Goal: Task Accomplishment & Management: Manage account settings

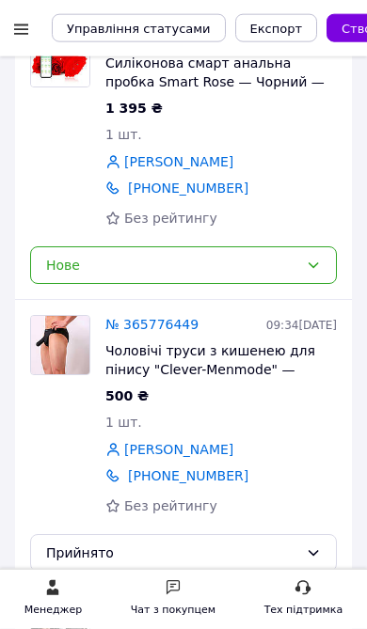
scroll to position [263, 0]
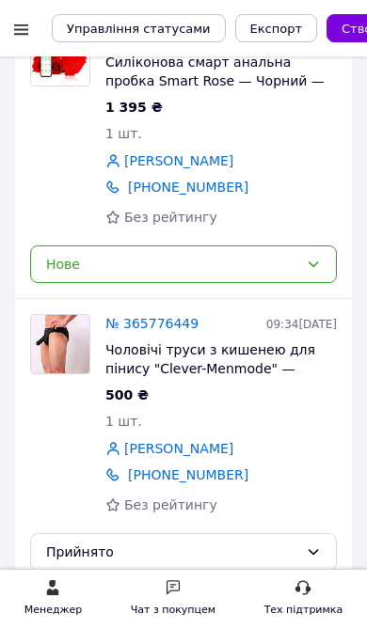
click at [283, 275] on div "Нове" at bounding box center [183, 264] width 306 height 38
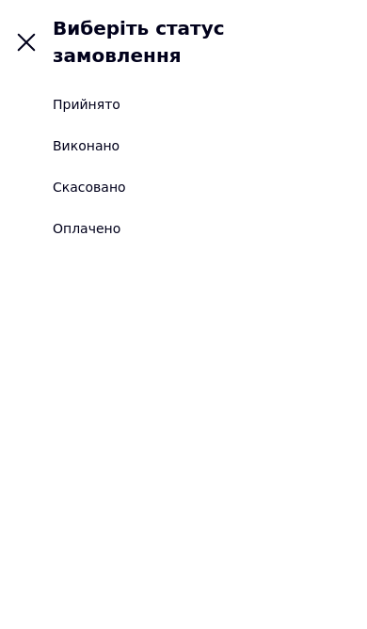
click at [282, 84] on li "Прийнято" at bounding box center [183, 104] width 367 height 41
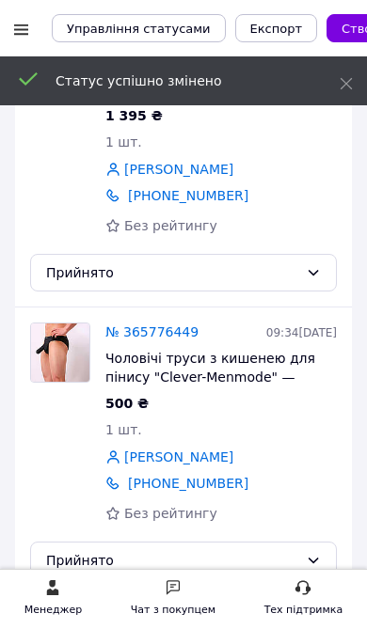
scroll to position [254, 0]
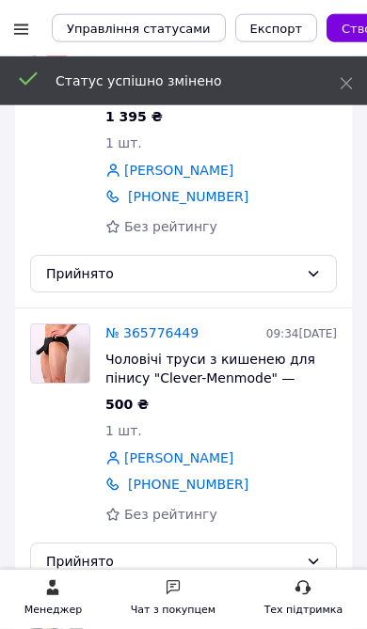
click at [171, 337] on link "№ 365776449" at bounding box center [151, 332] width 93 height 15
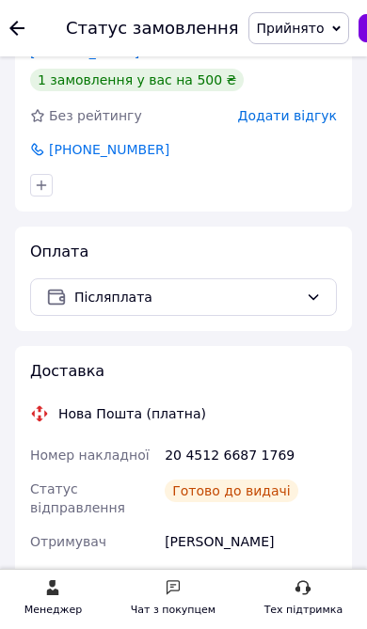
scroll to position [539, 0]
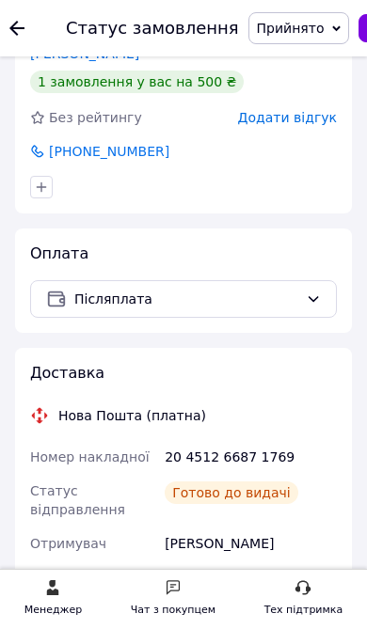
click at [21, 26] on icon at bounding box center [16, 28] width 15 height 15
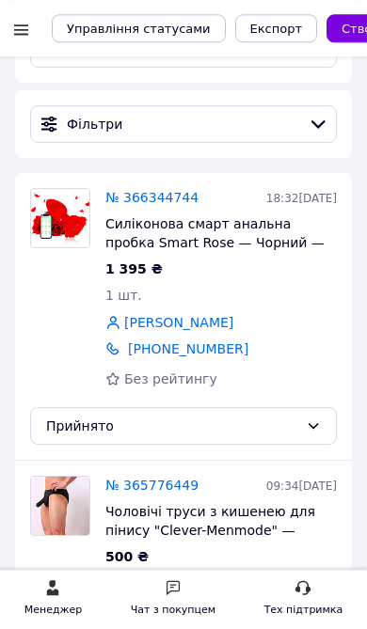
scroll to position [100, 0]
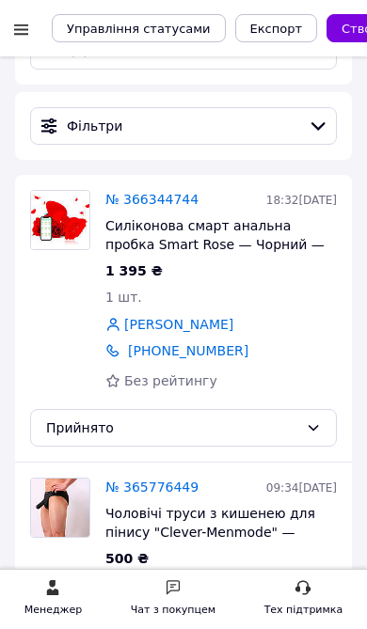
click at [170, 181] on div "№ 366344744 18:32[DATE] Силіконова смарт анальна пробка Smart Rose — Чорний — 3…" at bounding box center [183, 318] width 336 height 287
click at [170, 180] on div "№ 366344744 18:32[DATE] Силіконова смарт анальна пробка Smart Rose — Чорний — 3…" at bounding box center [183, 318] width 336 height 287
click at [167, 200] on link "№ 366344744" at bounding box center [151, 199] width 93 height 15
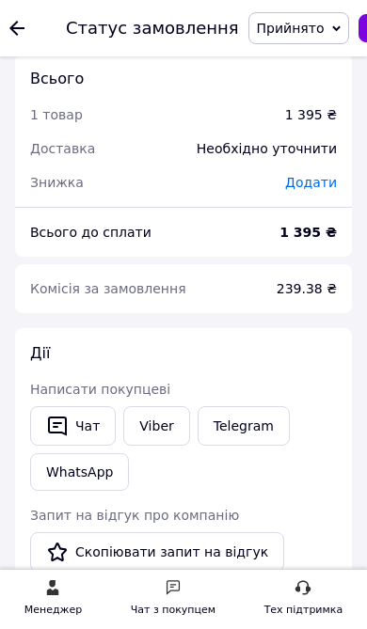
scroll to position [1525, 0]
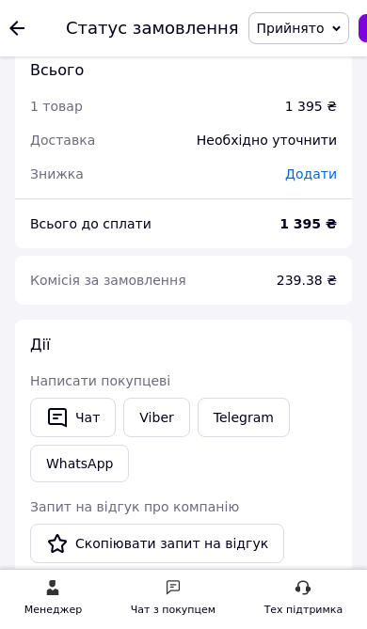
click at [171, 398] on link "Viber" at bounding box center [156, 417] width 66 height 39
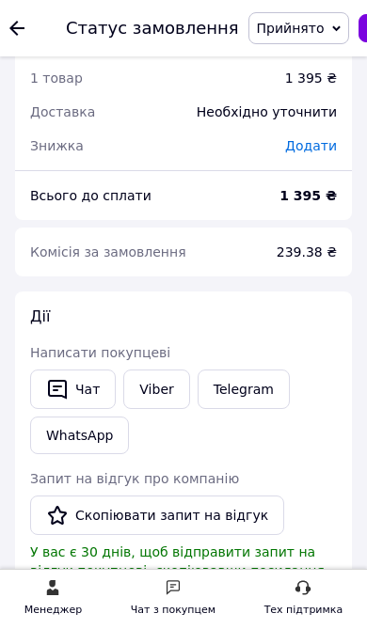
click at [276, 369] on link "Telegram" at bounding box center [243, 388] width 92 height 39
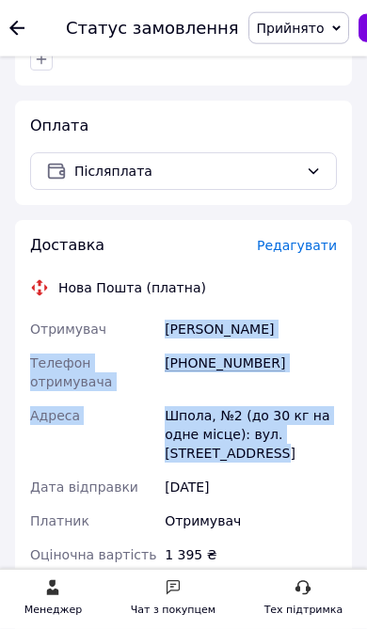
scroll to position [649, 0]
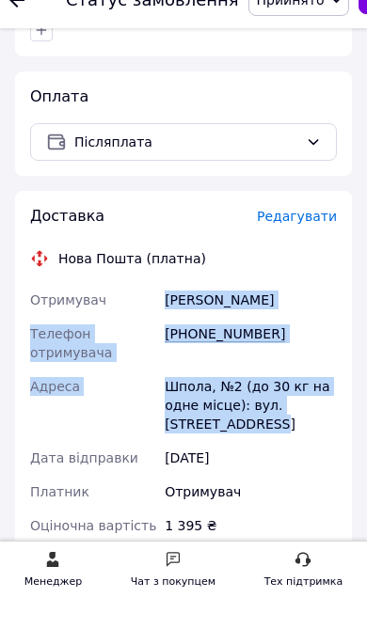
click at [304, 537] on div "1 395 ₴" at bounding box center [251, 554] width 180 height 34
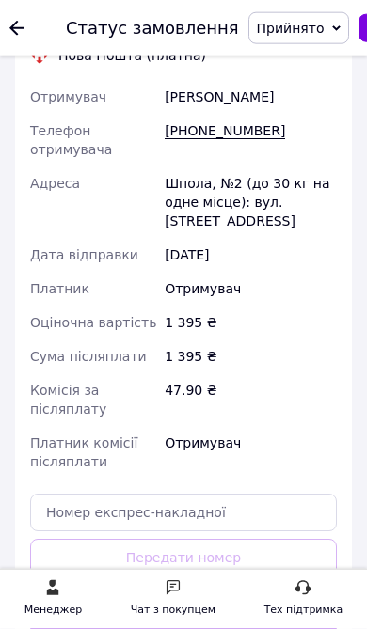
scroll to position [883, 0]
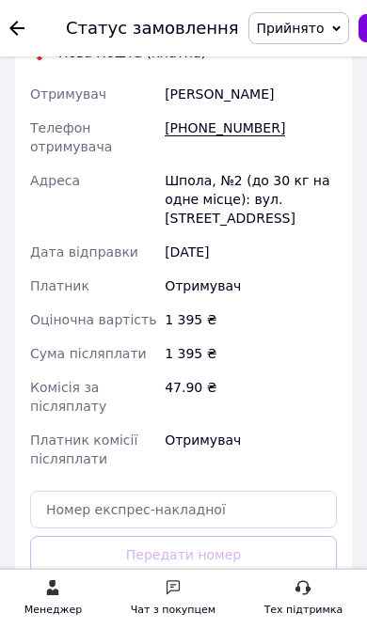
click at [283, 622] on button "Згенерувати ЕН" at bounding box center [183, 638] width 306 height 38
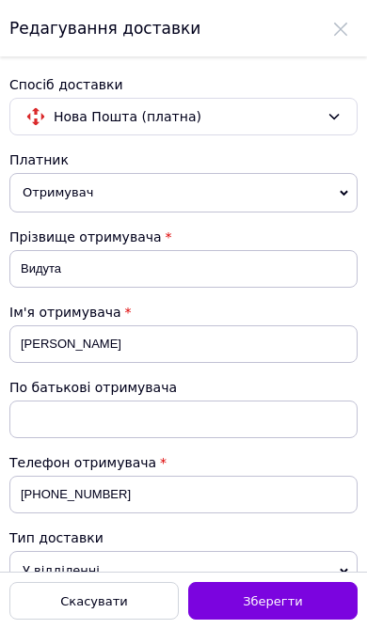
scroll to position [0, 0]
click at [60, 613] on div "Скасувати" at bounding box center [93, 601] width 169 height 38
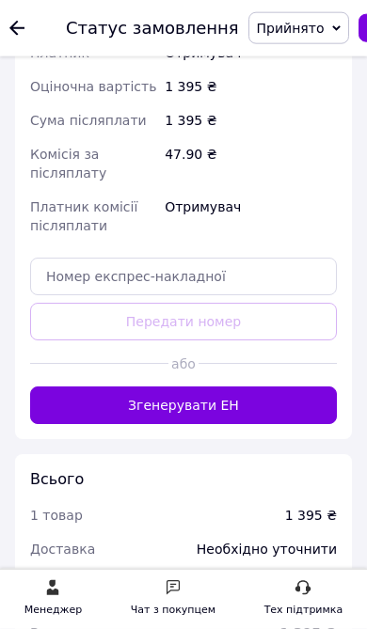
scroll to position [1117, 0]
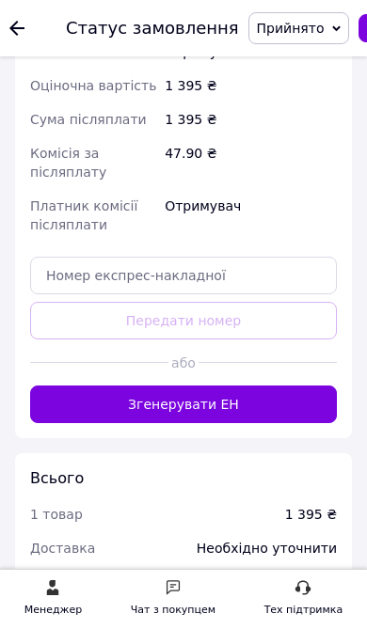
click at [267, 387] on button "Згенерувати ЕН" at bounding box center [183, 404] width 306 height 38
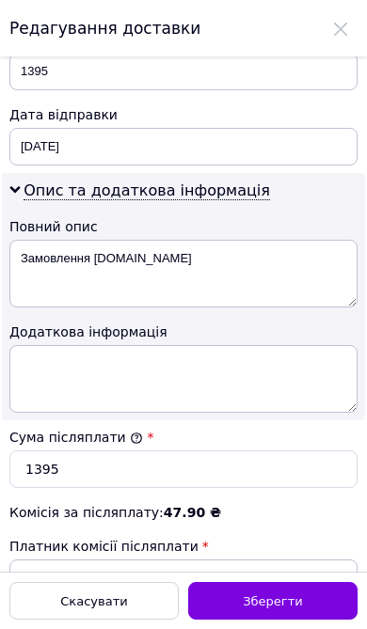
scroll to position [1004, 0]
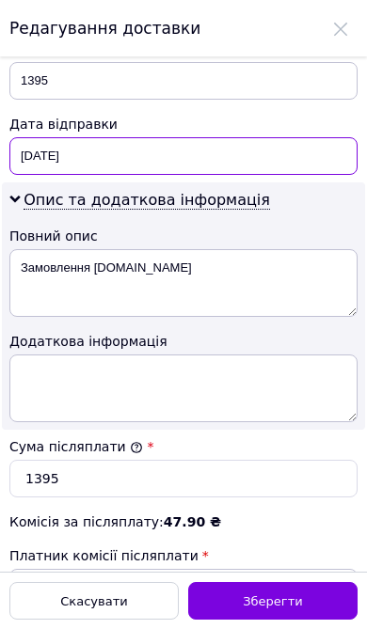
click at [61, 147] on input "[DATE]" at bounding box center [183, 156] width 348 height 38
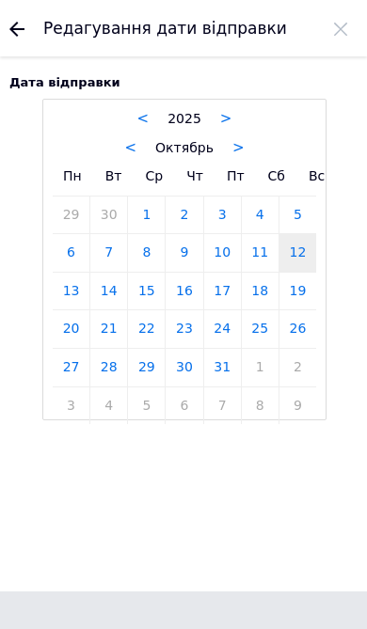
click at [63, 279] on link "13" at bounding box center [71, 292] width 37 height 38
type input "[DATE]"
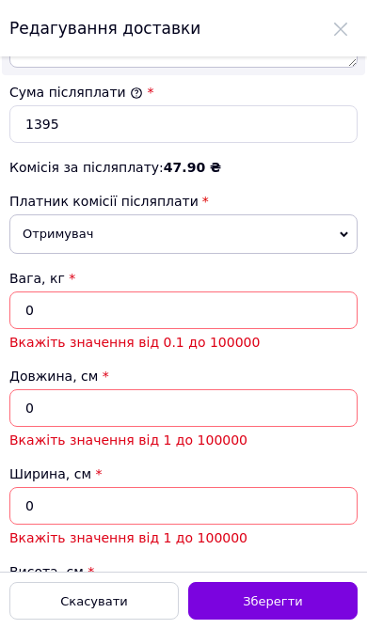
scroll to position [1361, 0]
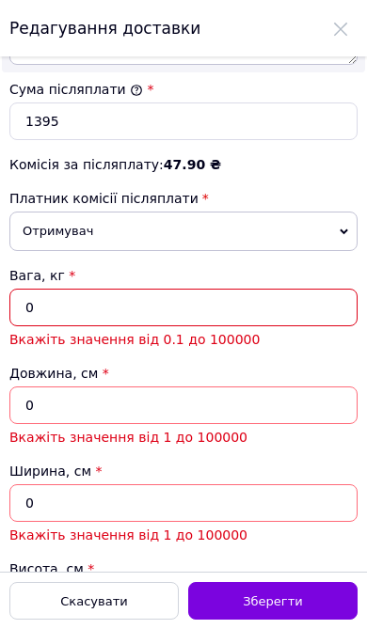
click at [320, 292] on input "0" at bounding box center [183, 308] width 348 height 38
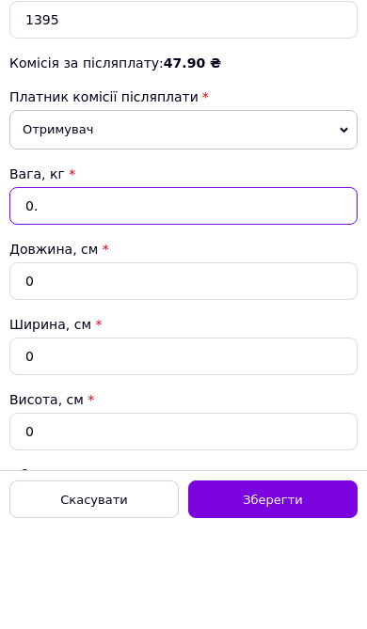
type input "0"
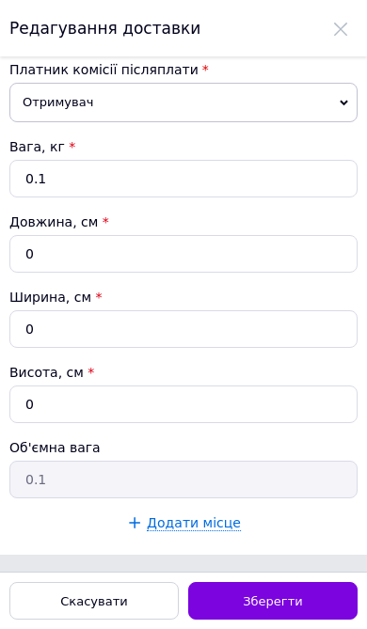
scroll to position [1475, 0]
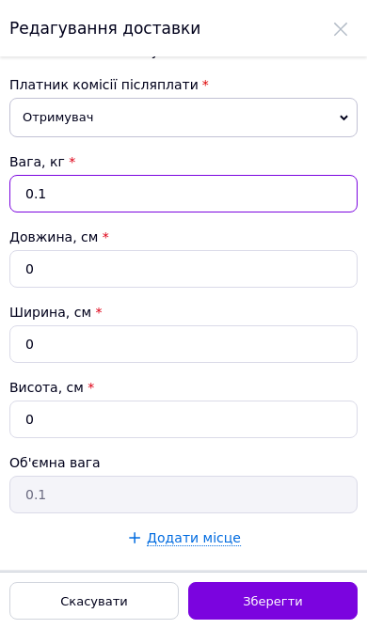
type input "0.1"
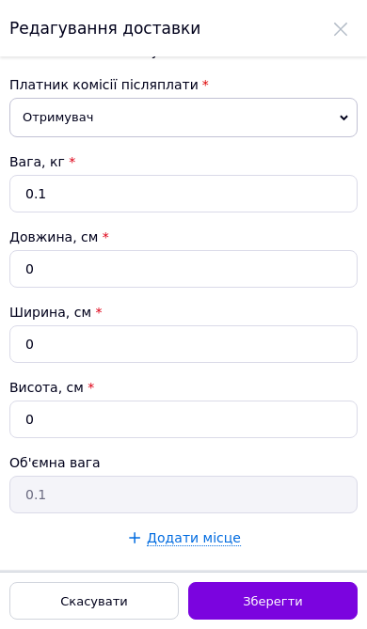
click at [282, 589] on div "Зберегти" at bounding box center [272, 601] width 169 height 38
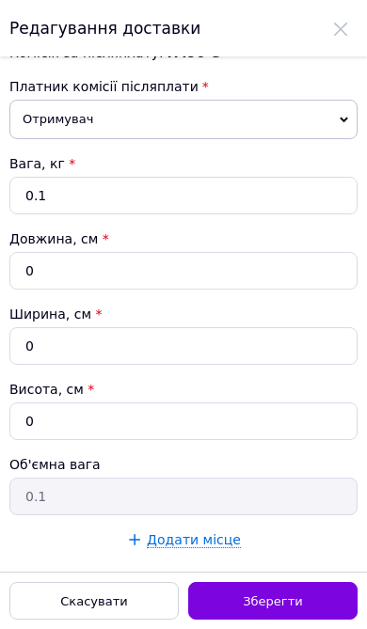
scroll to position [1472, 0]
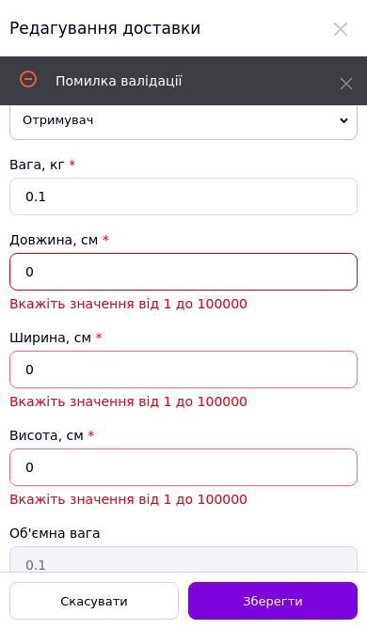
click at [319, 269] on input "0" at bounding box center [183, 272] width 348 height 38
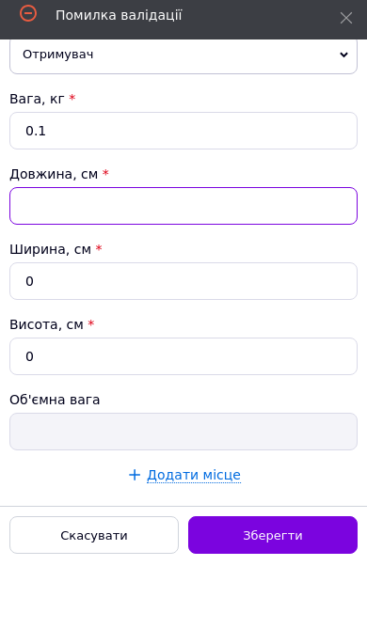
type input "1"
type input "0.1"
type input "12"
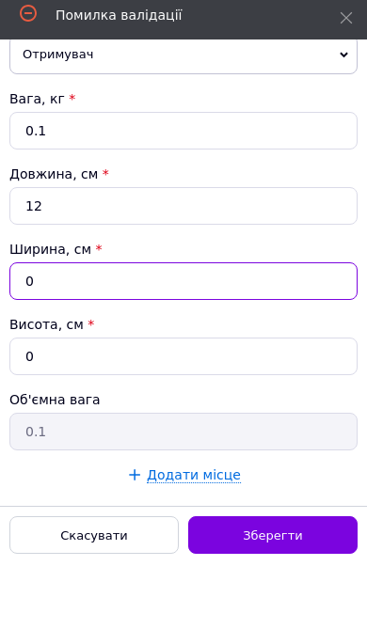
click at [289, 328] on input "0" at bounding box center [183, 347] width 348 height 38
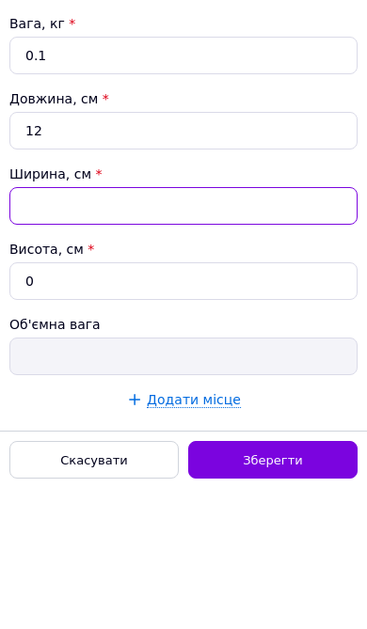
type input "5"
type input "0.1"
type input "5"
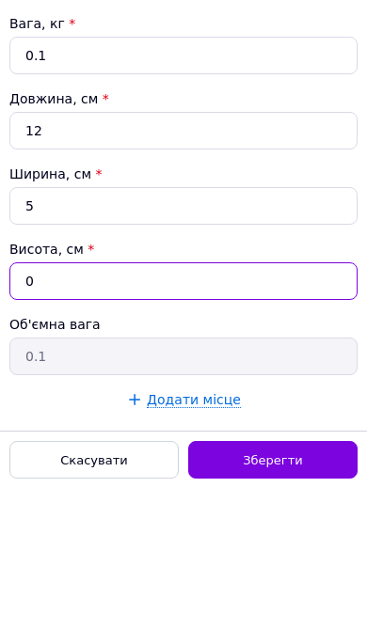
click at [310, 403] on input "0" at bounding box center [183, 422] width 348 height 38
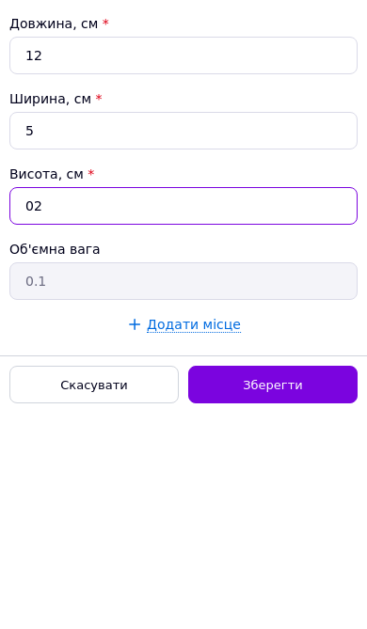
type input "0"
type input "2"
type input "0.1"
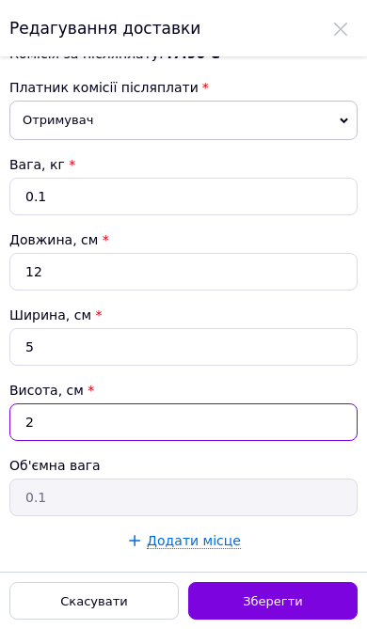
type input "2"
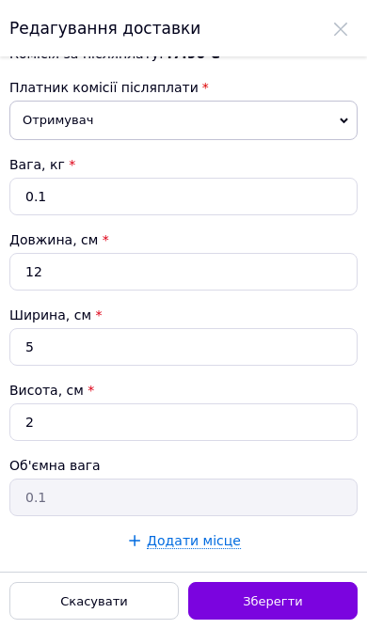
click at [307, 602] on div "Зберегти" at bounding box center [272, 601] width 169 height 38
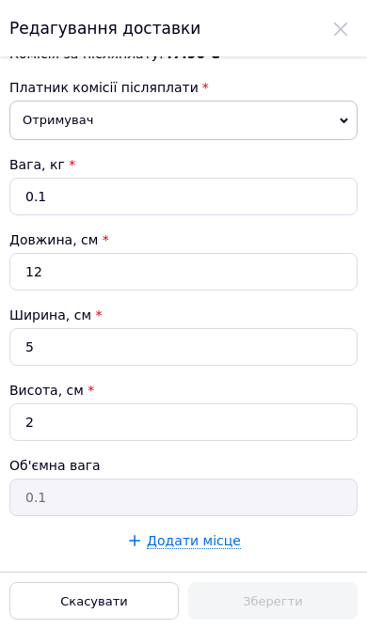
scroll to position [1117, 0]
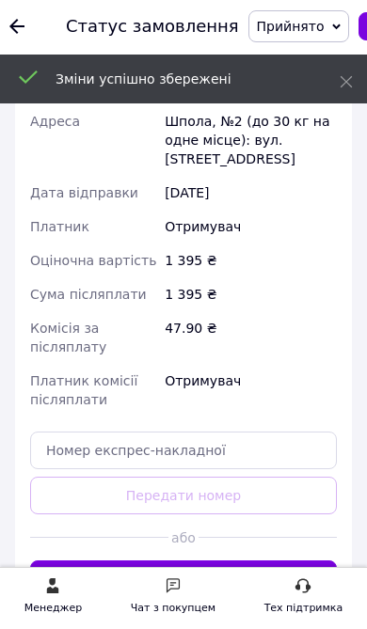
click at [264, 562] on button "Згенерувати ЕН" at bounding box center [183, 581] width 306 height 38
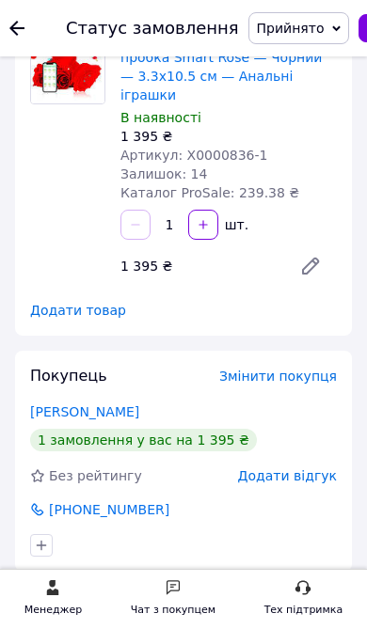
scroll to position [0, 0]
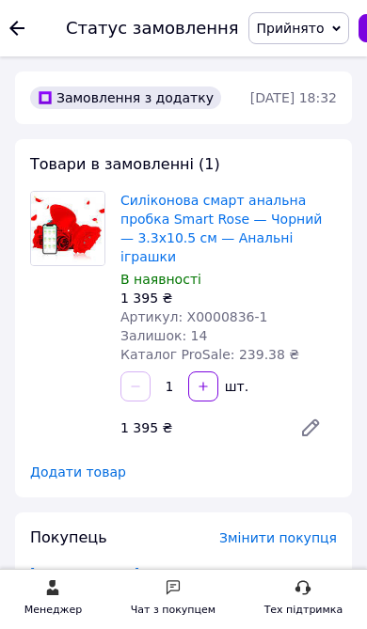
click at [267, 212] on link "Силіконова смарт анальна пробка Smart Rose — Чорний — 3.3x10.5 см — Анальні ігр…" at bounding box center [220, 228] width 201 height 71
